Goal: Transaction & Acquisition: Purchase product/service

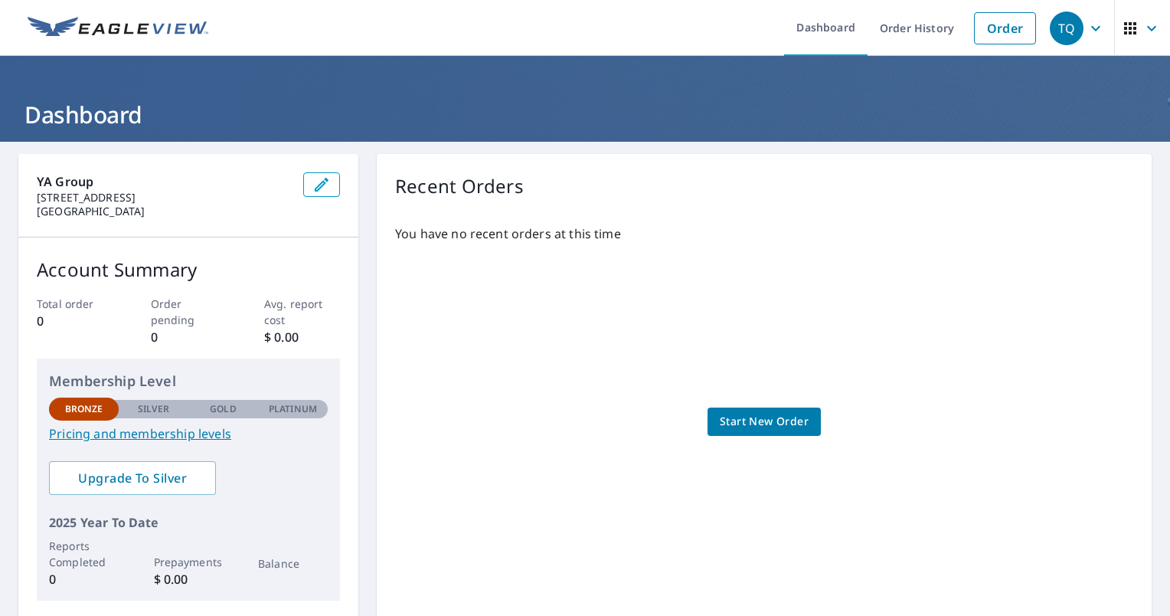
click at [747, 423] on span "Start New Order" at bounding box center [764, 421] width 89 height 19
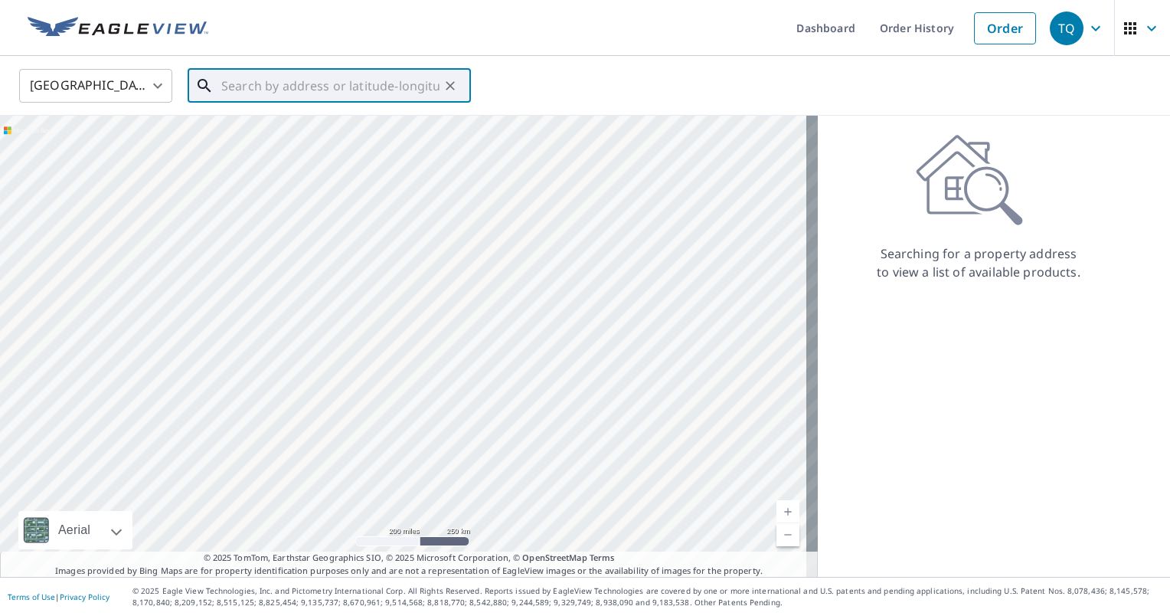
click at [361, 89] on input "text" at bounding box center [330, 85] width 218 height 43
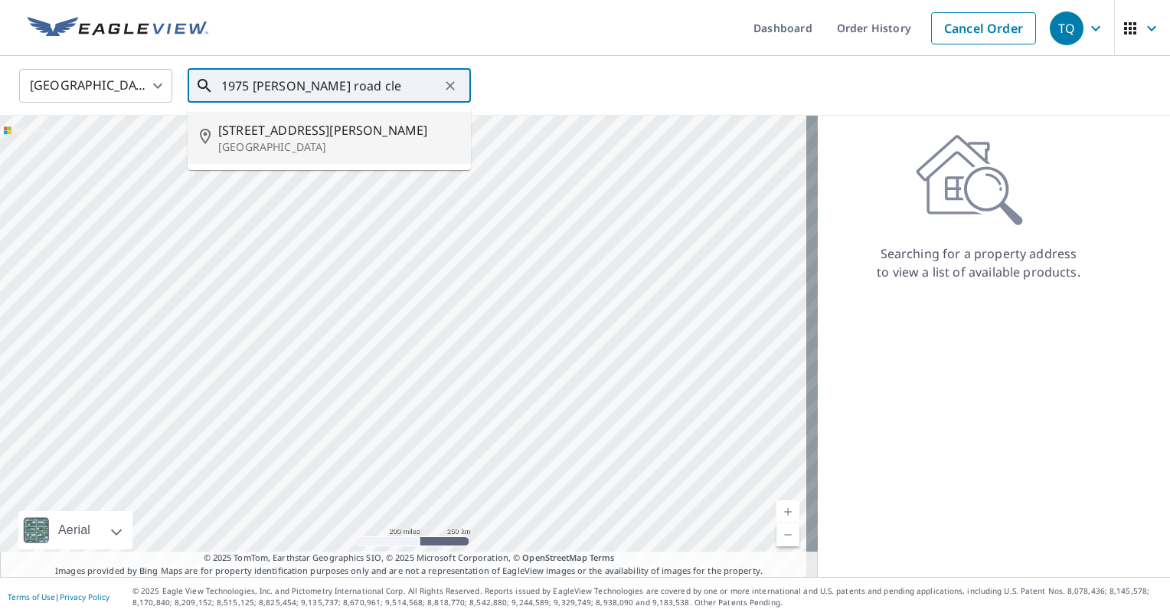
click at [291, 144] on p "[GEOGRAPHIC_DATA]" at bounding box center [338, 146] width 240 height 15
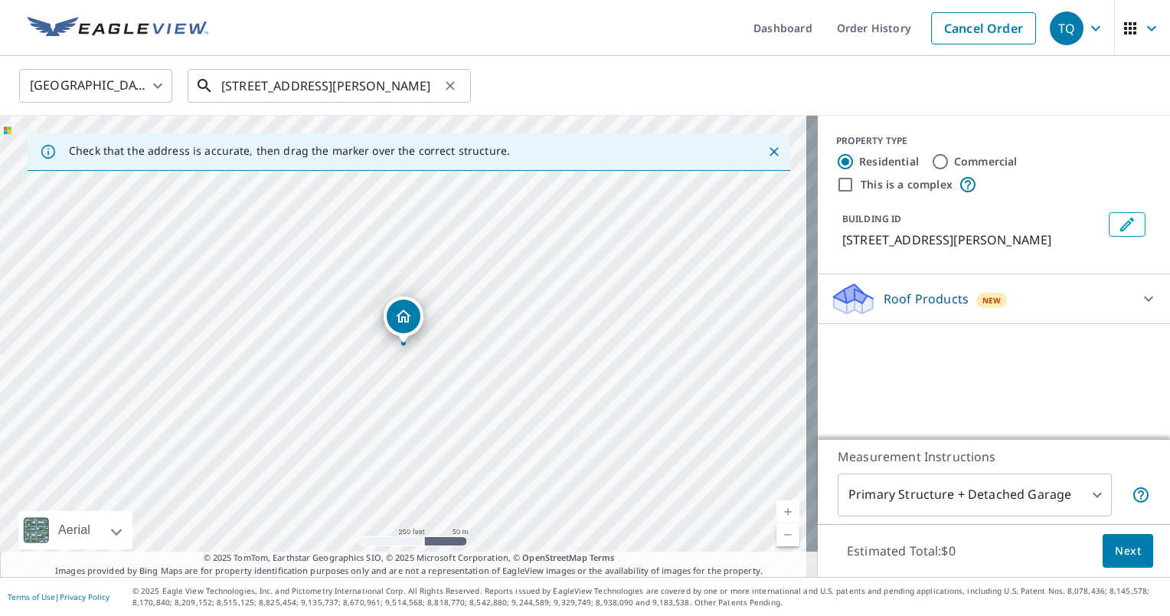
click at [240, 87] on input "[STREET_ADDRESS][PERSON_NAME]" at bounding box center [330, 85] width 218 height 43
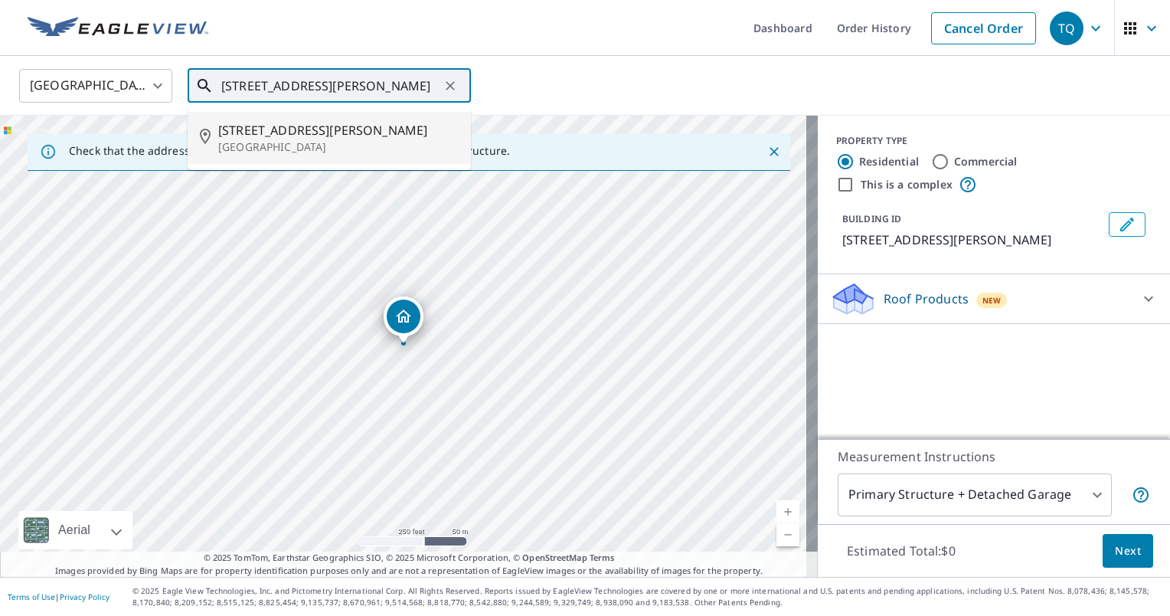
click at [397, 129] on span "[STREET_ADDRESS][PERSON_NAME]" at bounding box center [338, 130] width 240 height 18
type input "[STREET_ADDRESS][PERSON_NAME]"
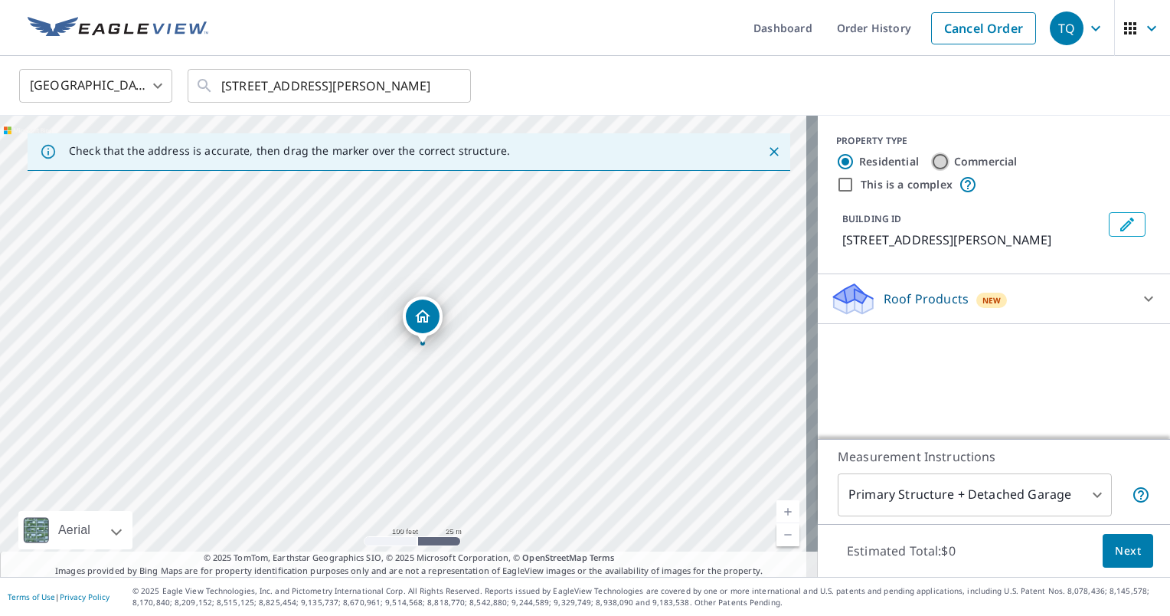
drag, startPoint x: 933, startPoint y: 162, endPoint x: 913, endPoint y: 190, distance: 34.0
click at [932, 162] on input "Commercial" at bounding box center [940, 161] width 18 height 18
radio input "true"
type input "4"
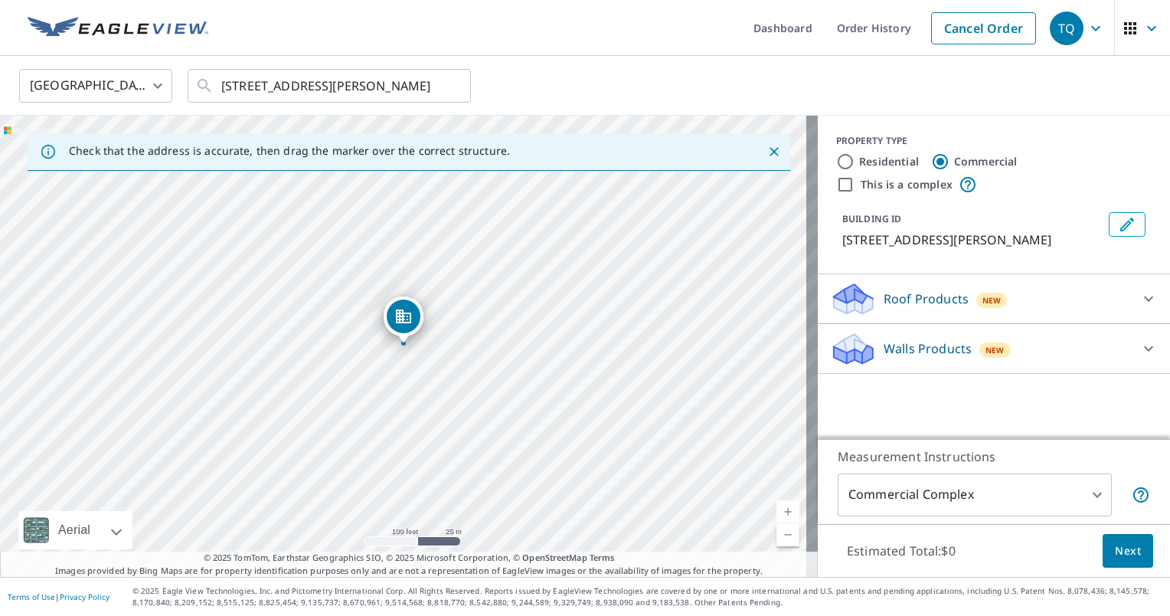
click at [1139, 297] on icon at bounding box center [1148, 298] width 18 height 18
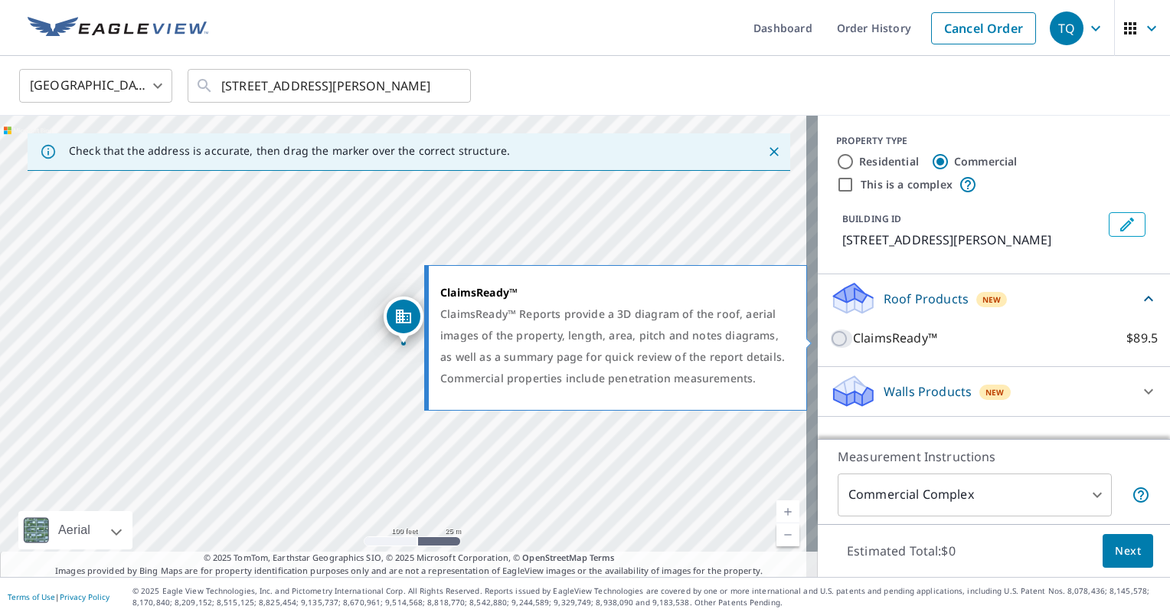
click at [830, 339] on input "ClaimsReady™ $89.5" at bounding box center [841, 338] width 23 height 18
checkbox input "true"
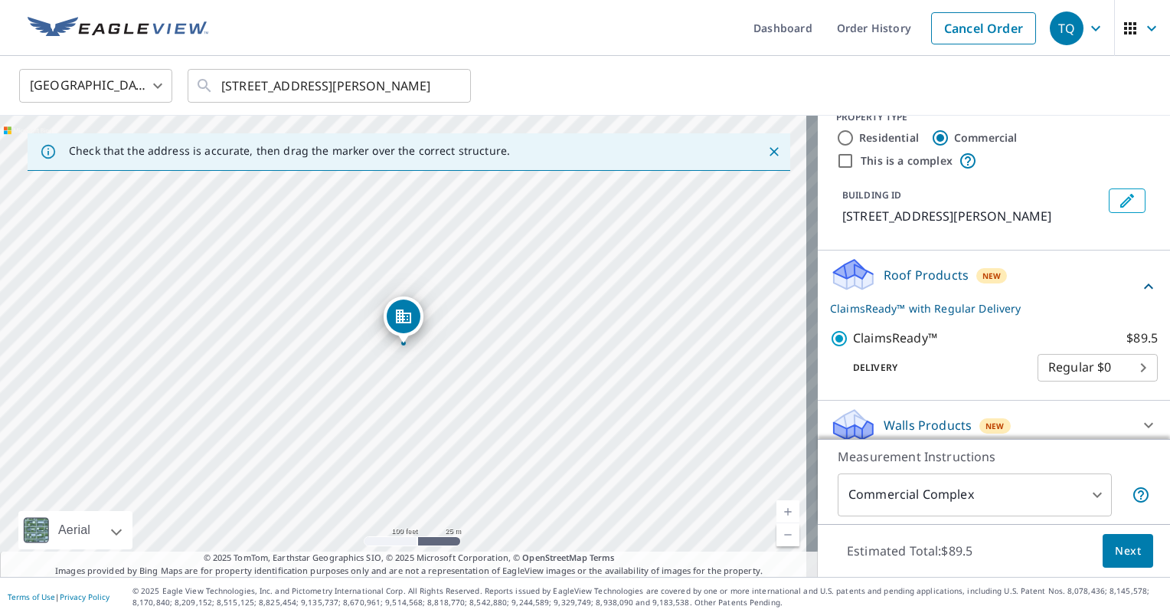
scroll to position [34, 0]
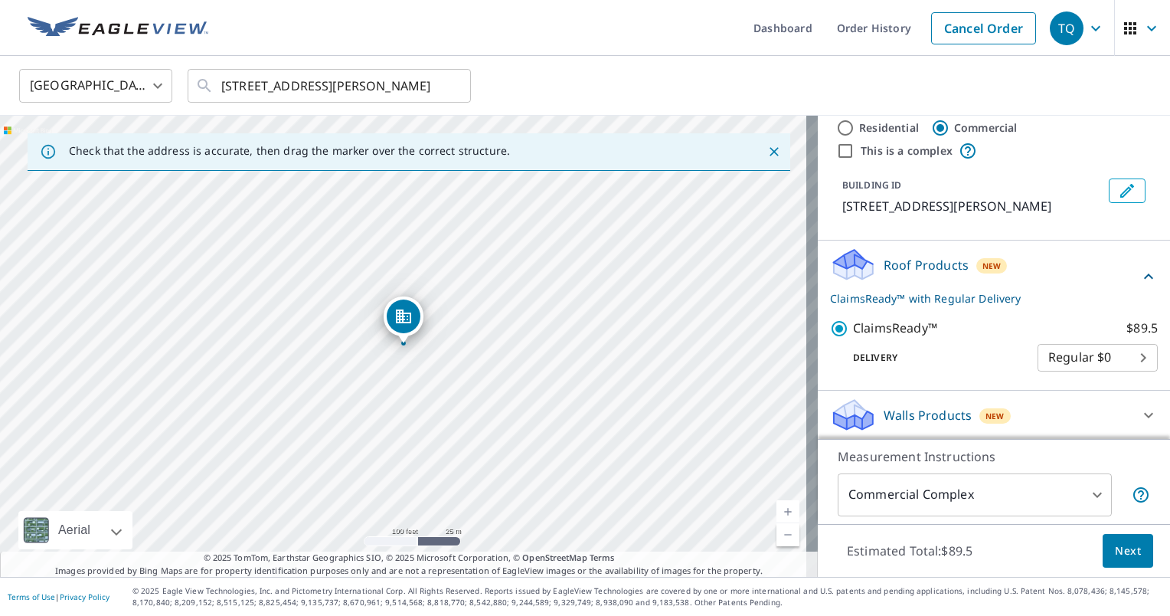
click at [1119, 549] on span "Next" at bounding box center [1128, 550] width 26 height 19
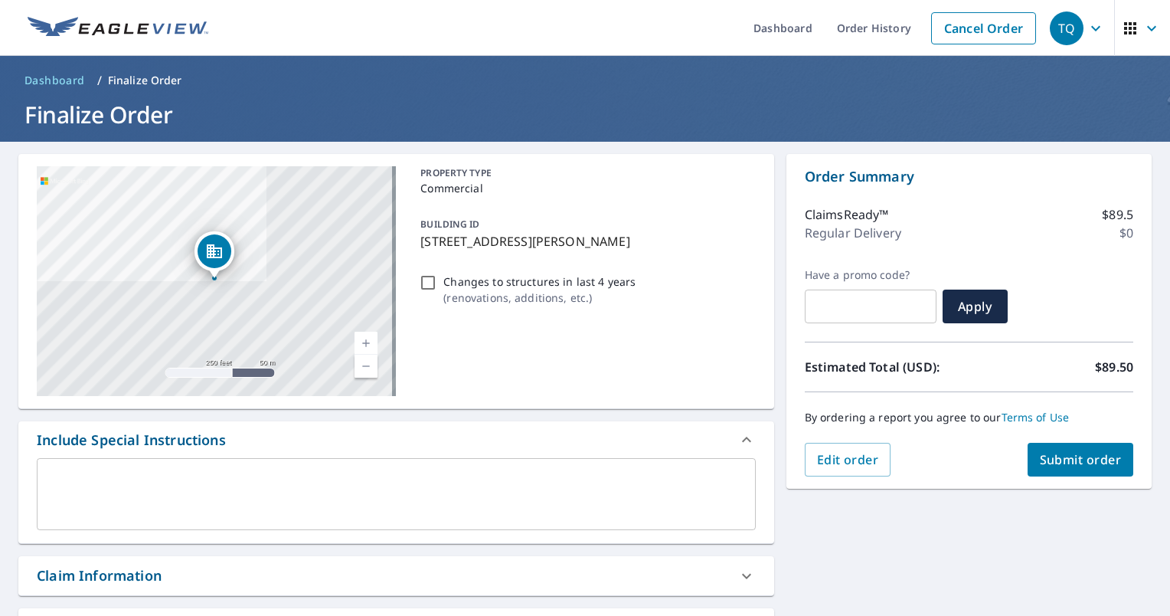
click at [1059, 24] on div "TQ" at bounding box center [1067, 28] width 34 height 34
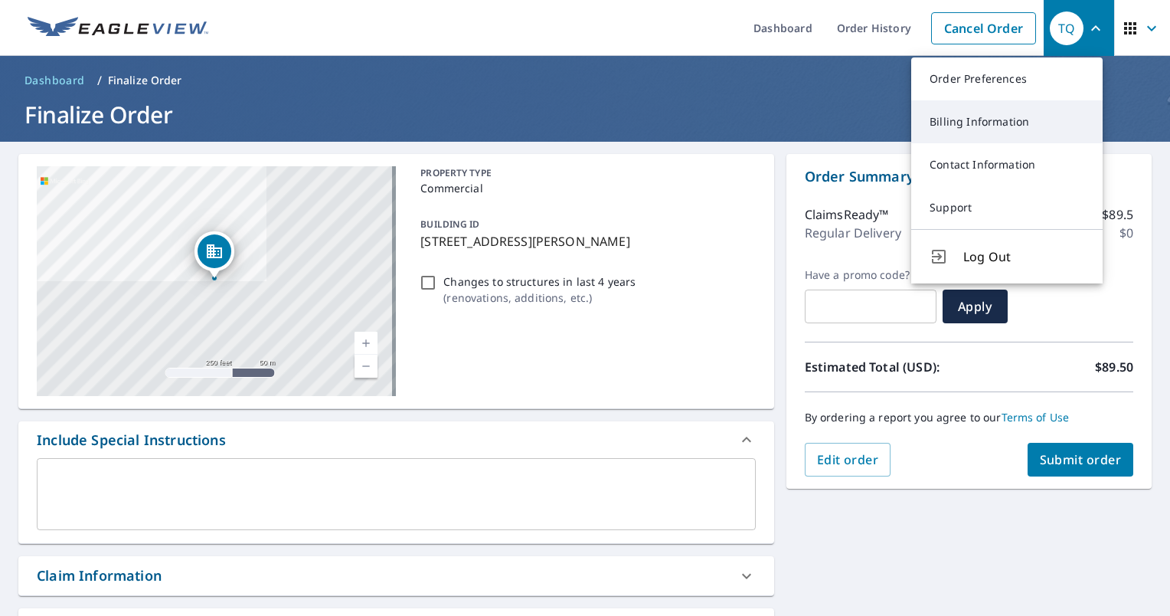
click at [973, 124] on link "Billing Information" at bounding box center [1006, 121] width 191 height 43
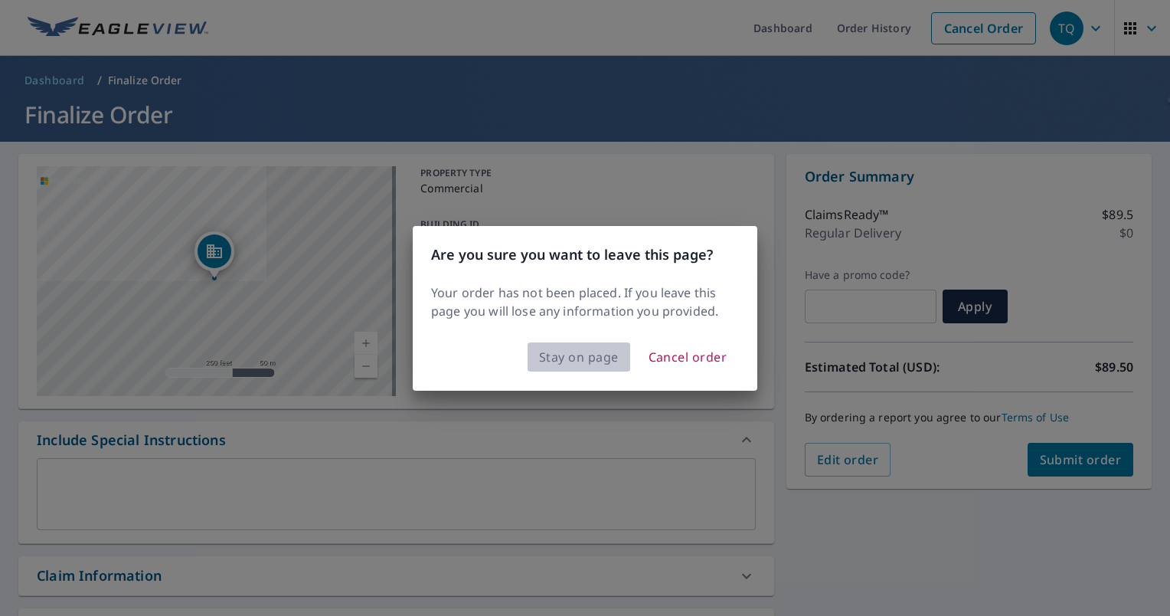
click at [578, 361] on span "Stay on page" at bounding box center [579, 356] width 80 height 21
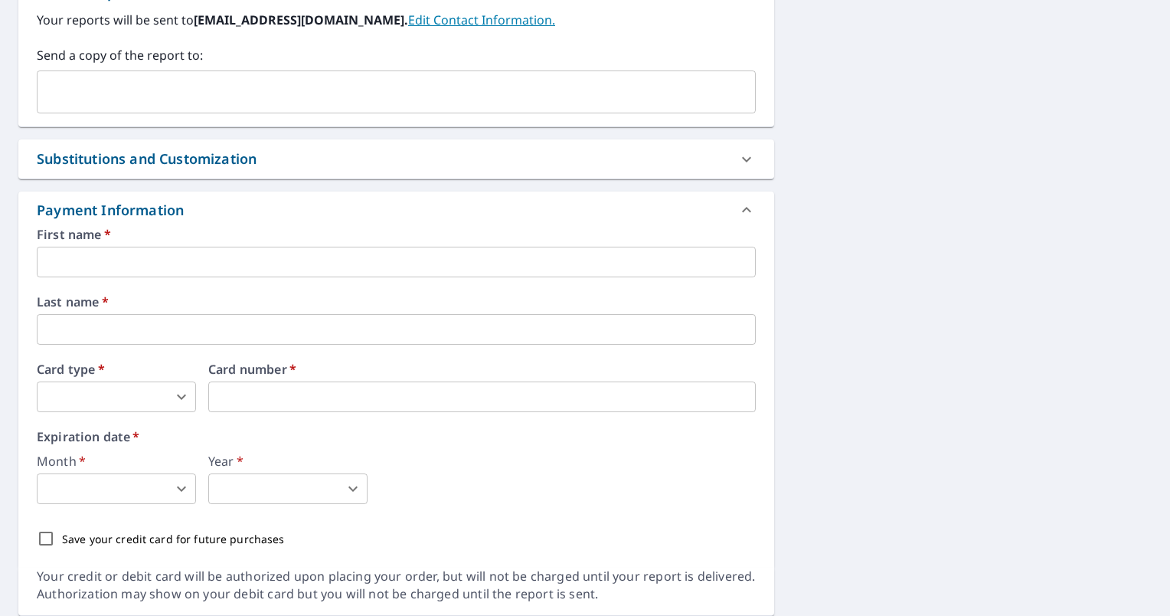
scroll to position [607, 0]
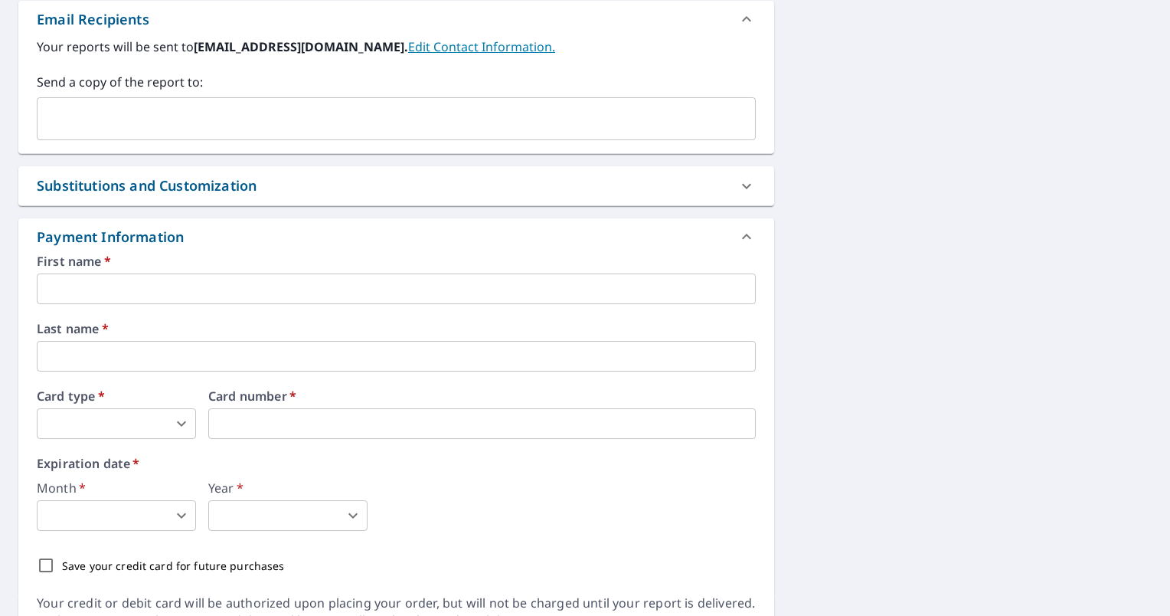
click at [254, 286] on input "text" at bounding box center [396, 288] width 719 height 31
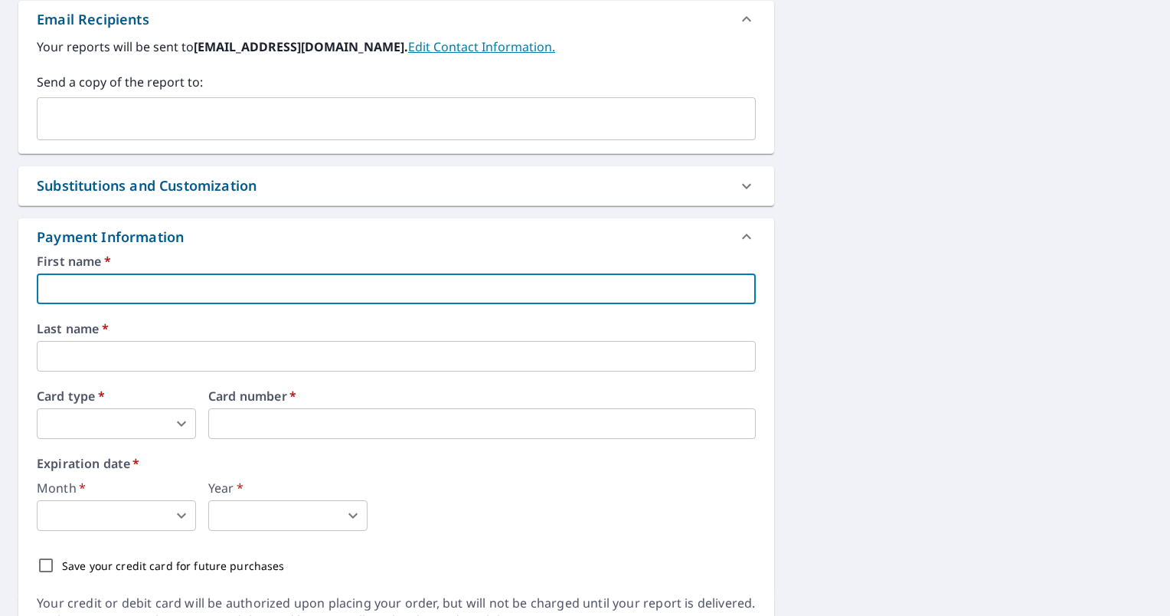
type input "Trey"
type input "[EMAIL_ADDRESS][DOMAIN_NAME]"
type input "[PERSON_NAME]"
click at [184, 420] on body "TQ TQ Dashboard Order History Cancel Order TQ Dashboard / Finalize Order Finali…" at bounding box center [585, 308] width 1170 height 616
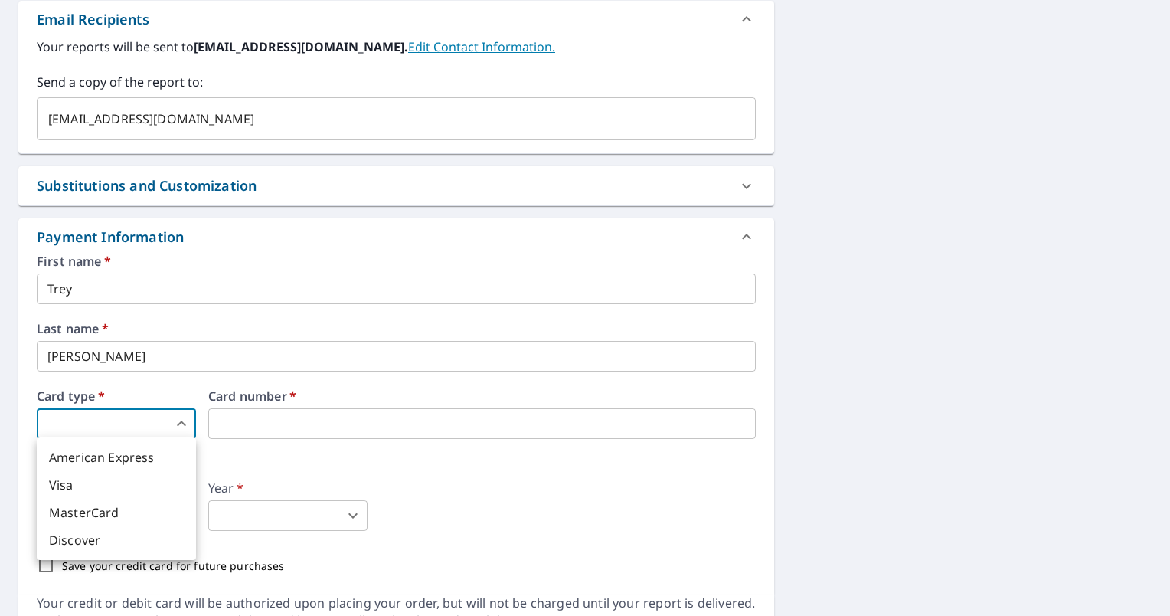
click at [254, 422] on div at bounding box center [585, 308] width 1170 height 616
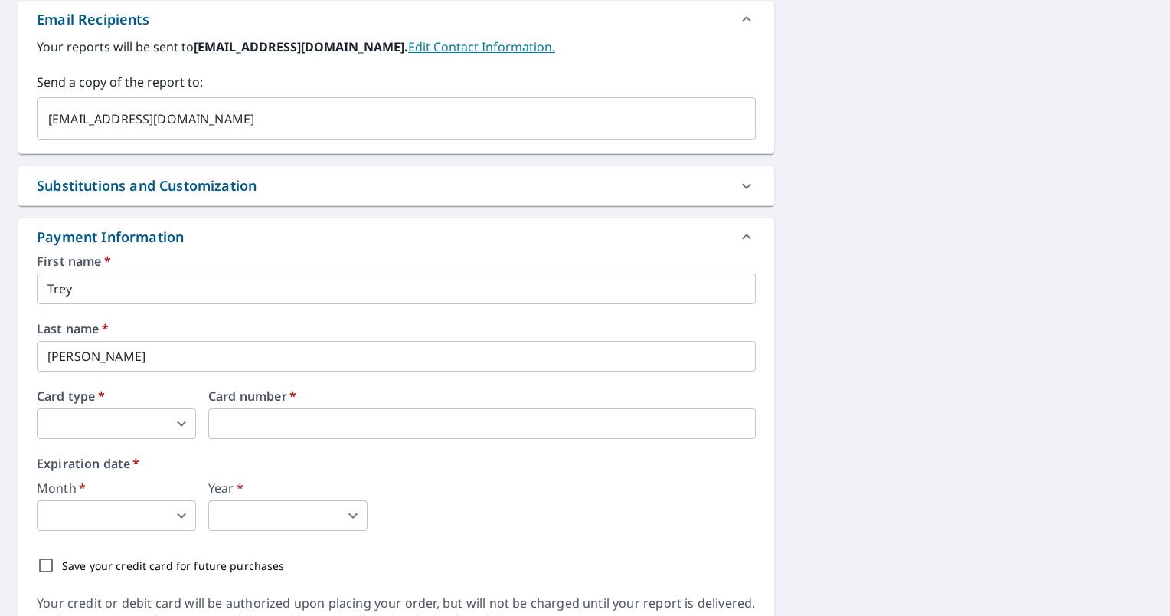
type input "3"
click at [111, 510] on body "TQ TQ Dashboard Order History Cancel Order TQ Dashboard / Finalize Order Finali…" at bounding box center [585, 308] width 1170 height 616
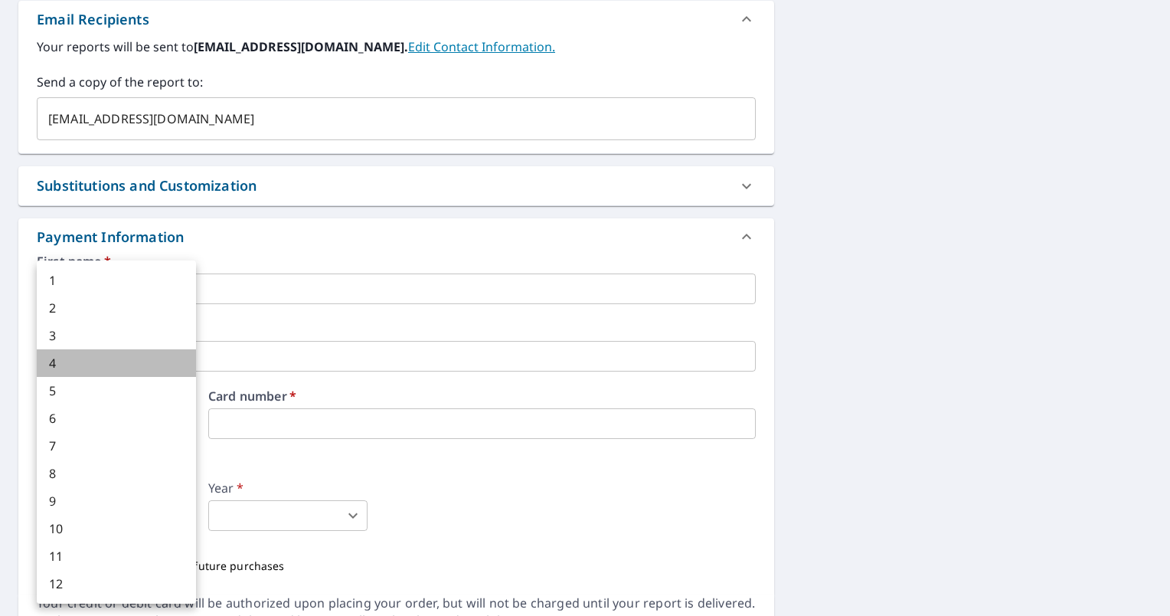
click at [87, 362] on li "4" at bounding box center [116, 363] width 159 height 28
type input "4"
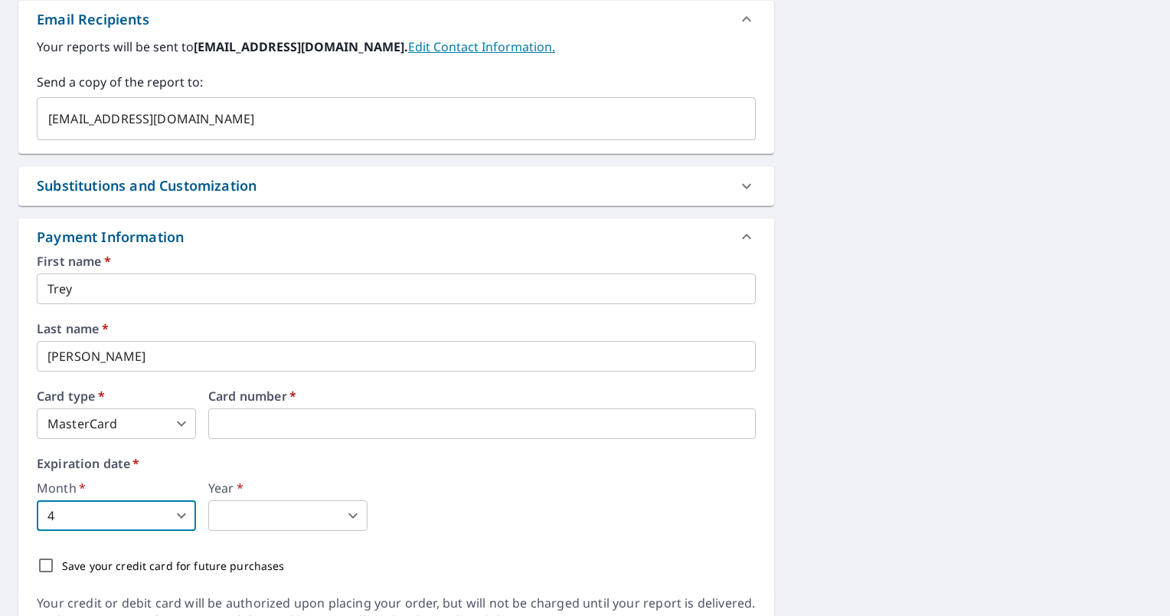
click at [270, 518] on body "TQ TQ Dashboard Order History Cancel Order TQ Dashboard / Finalize Order Finali…" at bounding box center [585, 308] width 1170 height 616
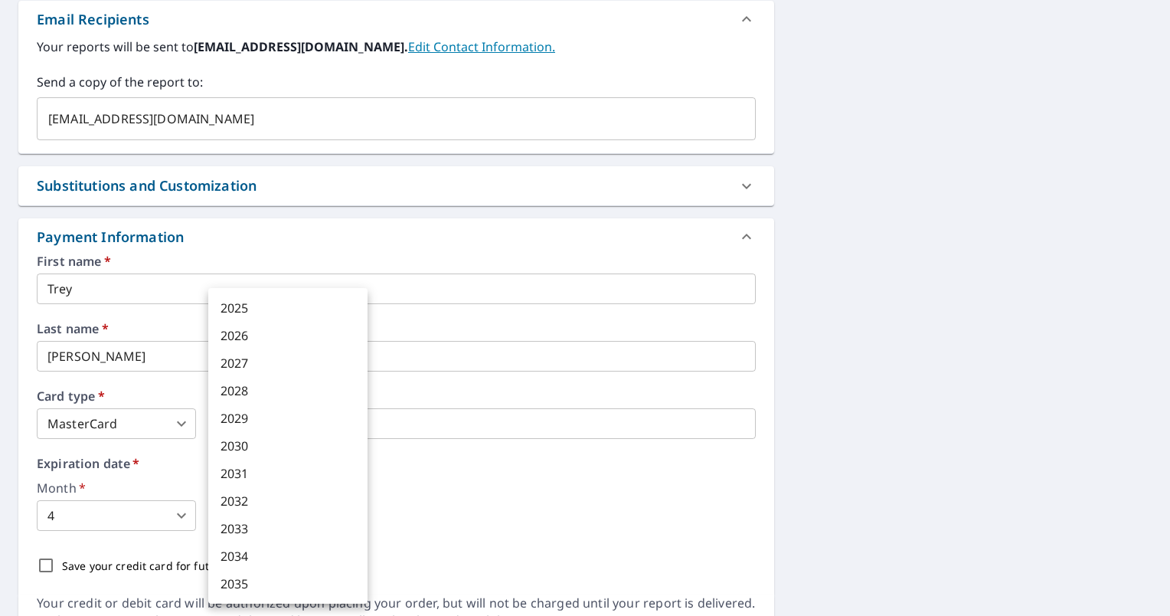
click at [256, 420] on li "2029" at bounding box center [287, 418] width 159 height 28
type input "2029"
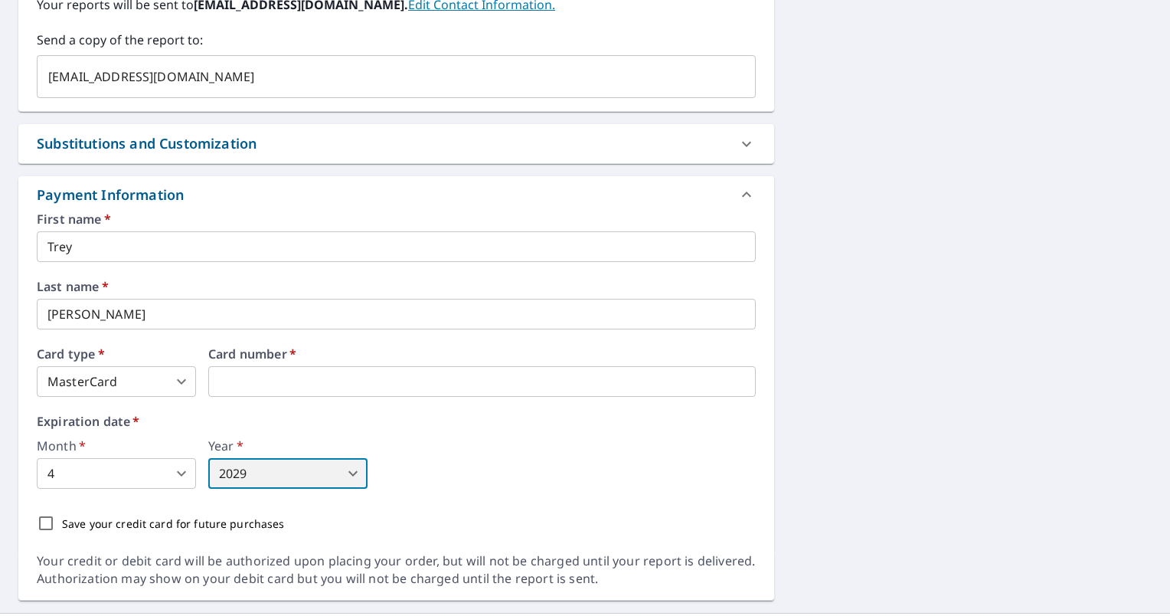
scroll to position [684, 0]
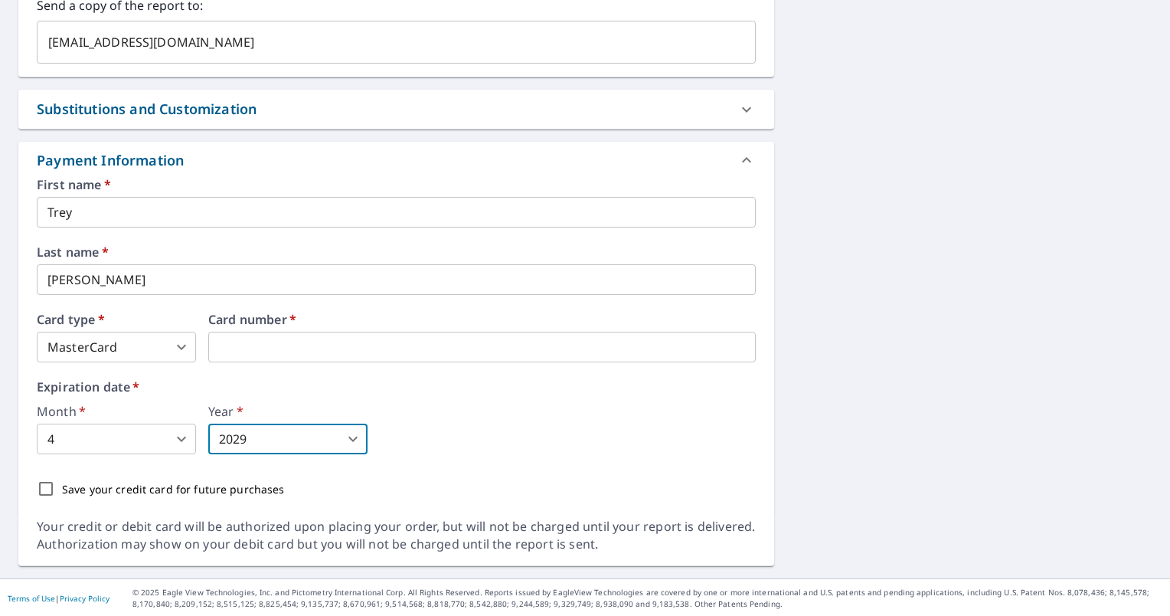
click at [50, 485] on input "Save your credit card for future purchases" at bounding box center [46, 488] width 32 height 32
checkbox input "true"
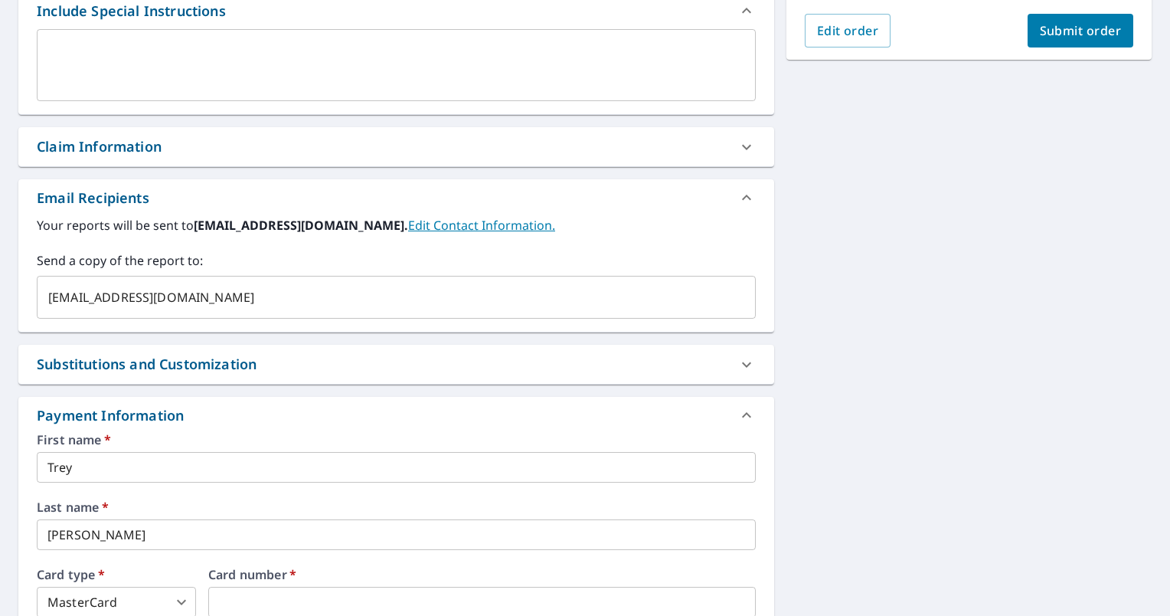
scroll to position [454, 0]
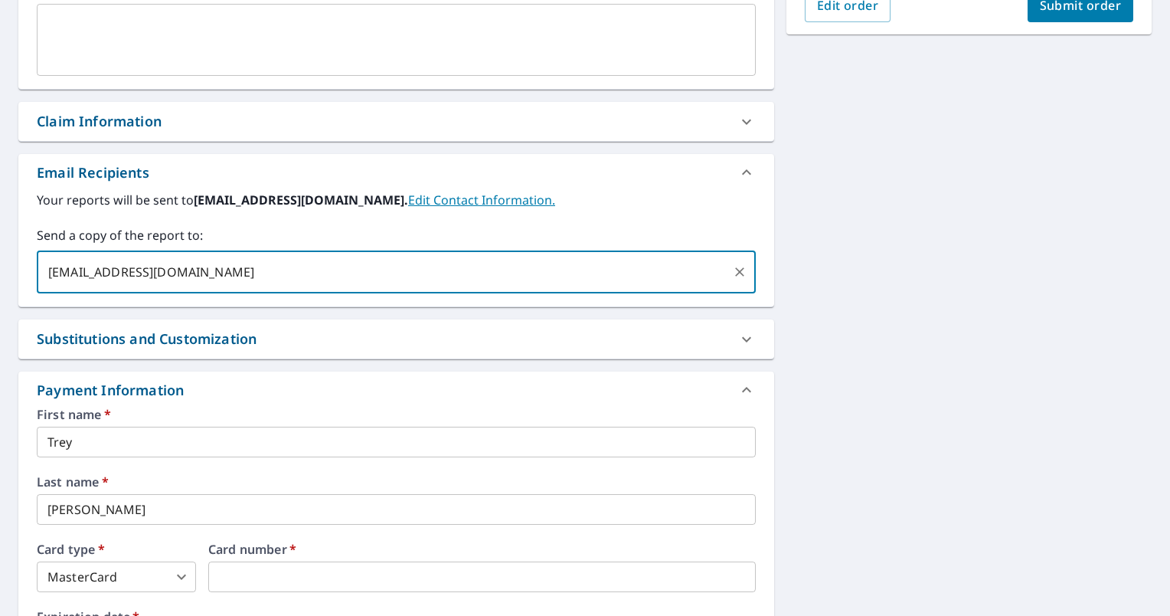
click at [188, 268] on input "[EMAIL_ADDRESS][DOMAIN_NAME]" at bounding box center [385, 271] width 682 height 29
type input "t"
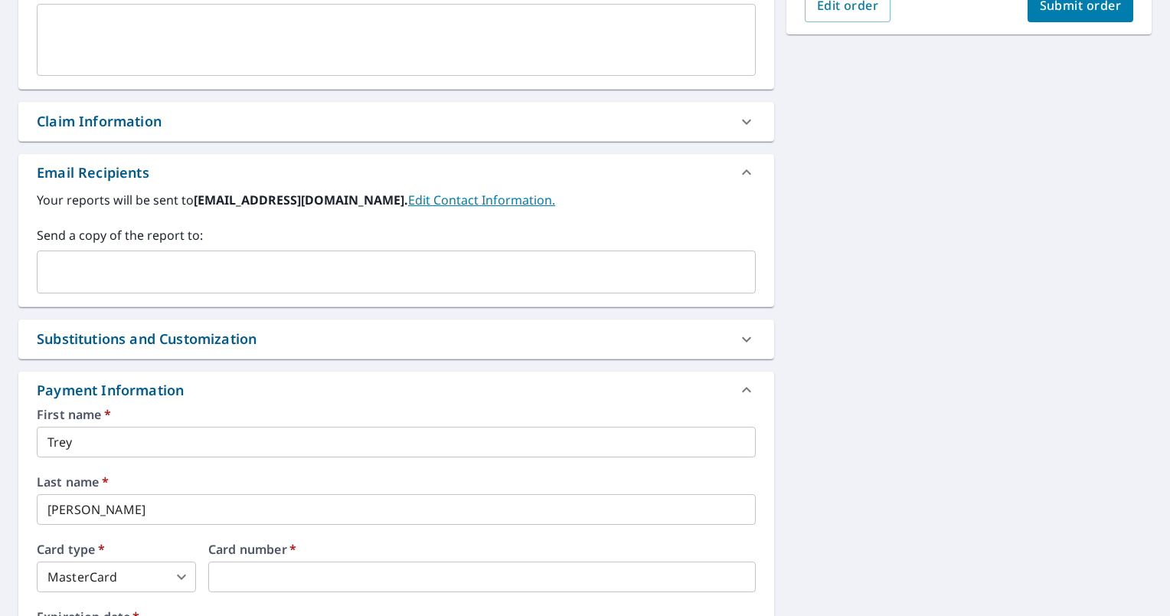
click at [253, 233] on label "Send a copy of the report to:" at bounding box center [396, 235] width 719 height 18
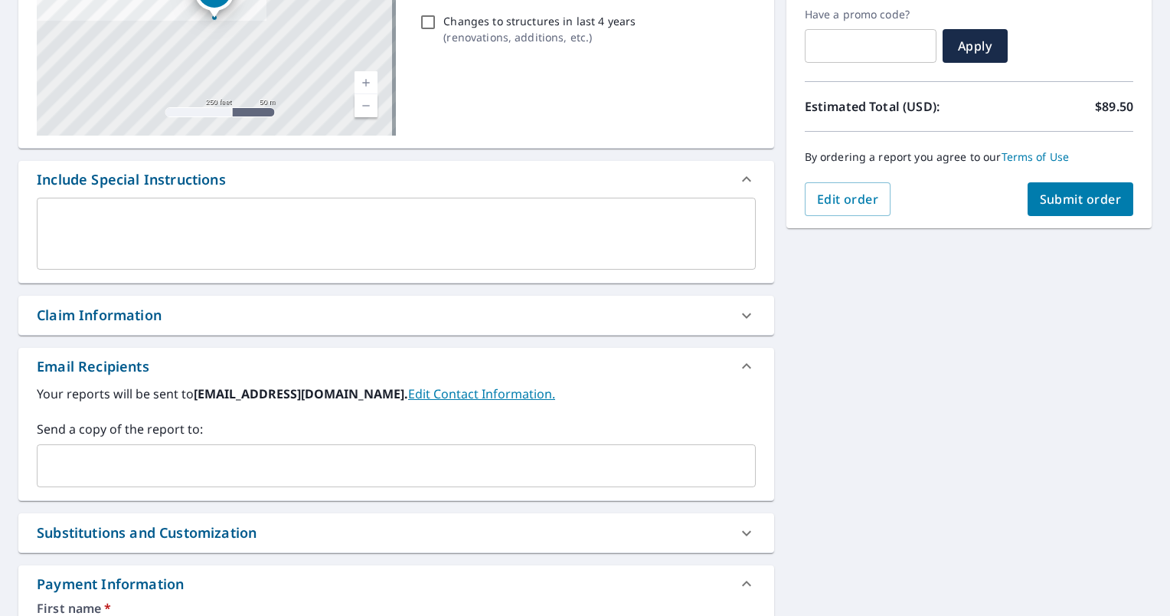
scroll to position [224, 0]
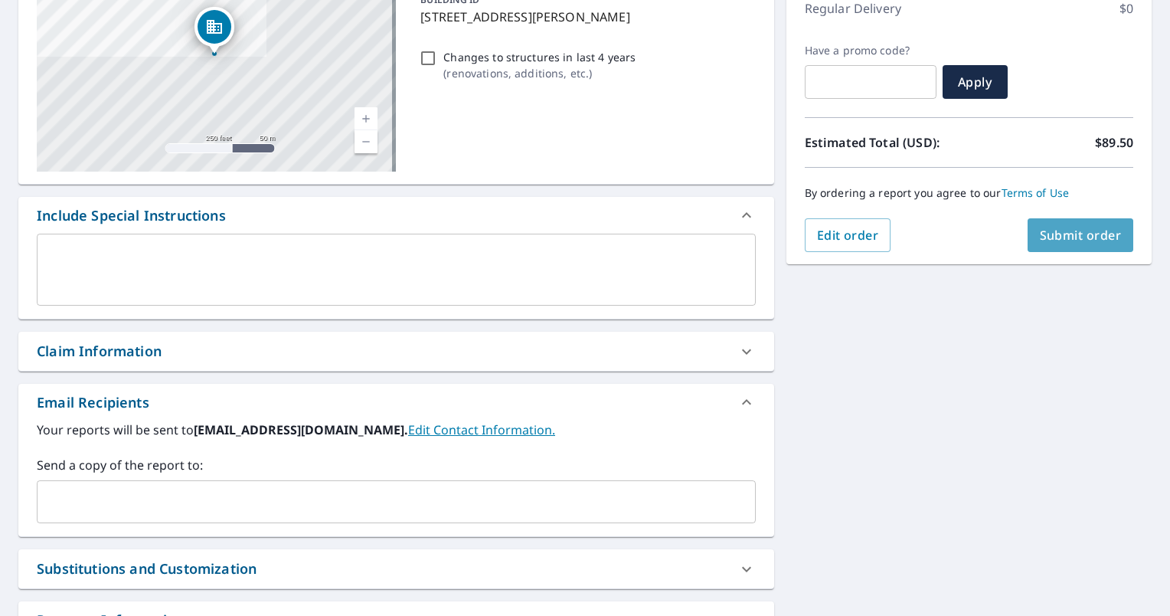
click at [1067, 236] on span "Submit order" at bounding box center [1081, 235] width 82 height 17
